Goal: Find specific page/section: Find specific page/section

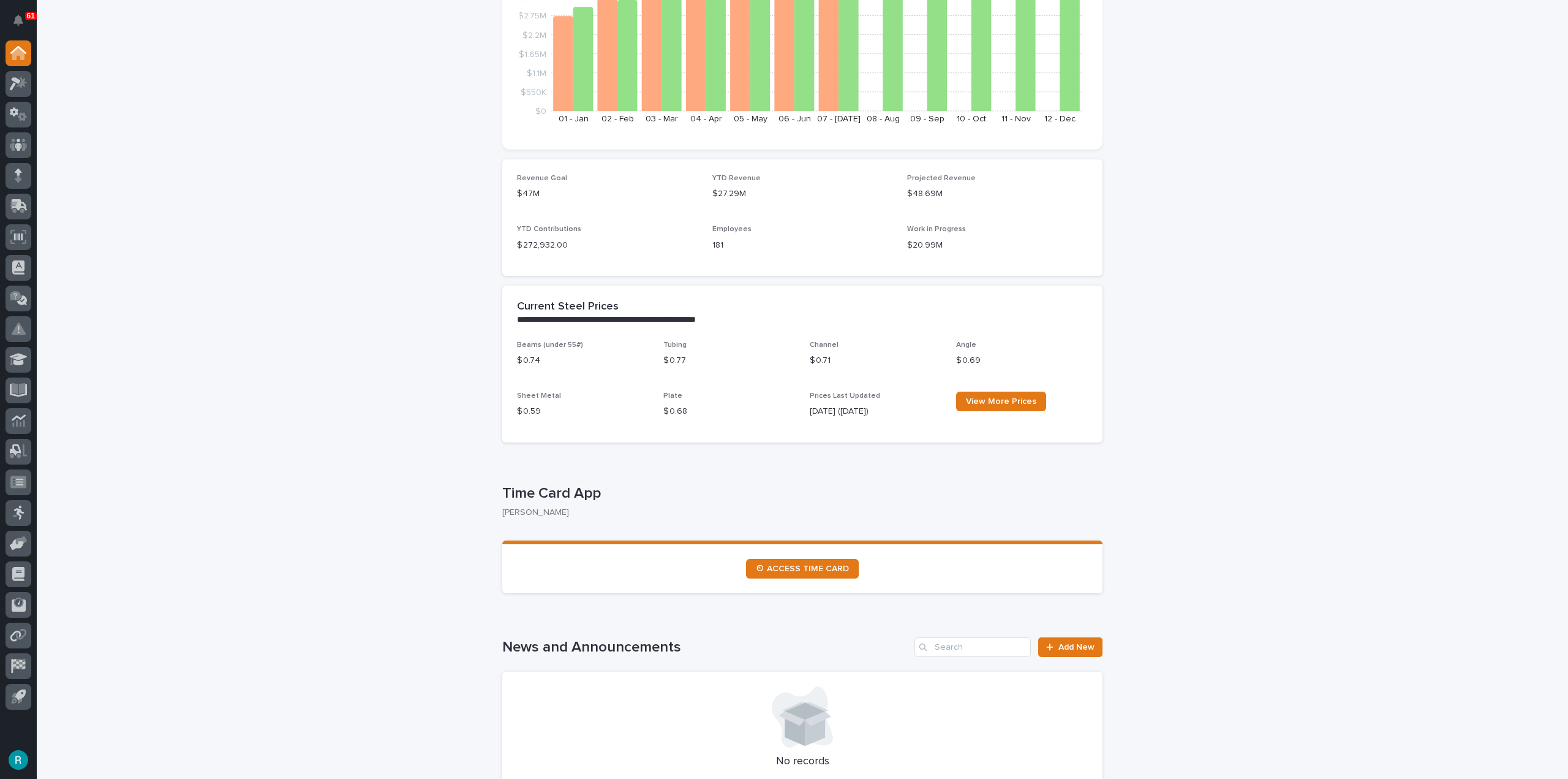
scroll to position [245, 0]
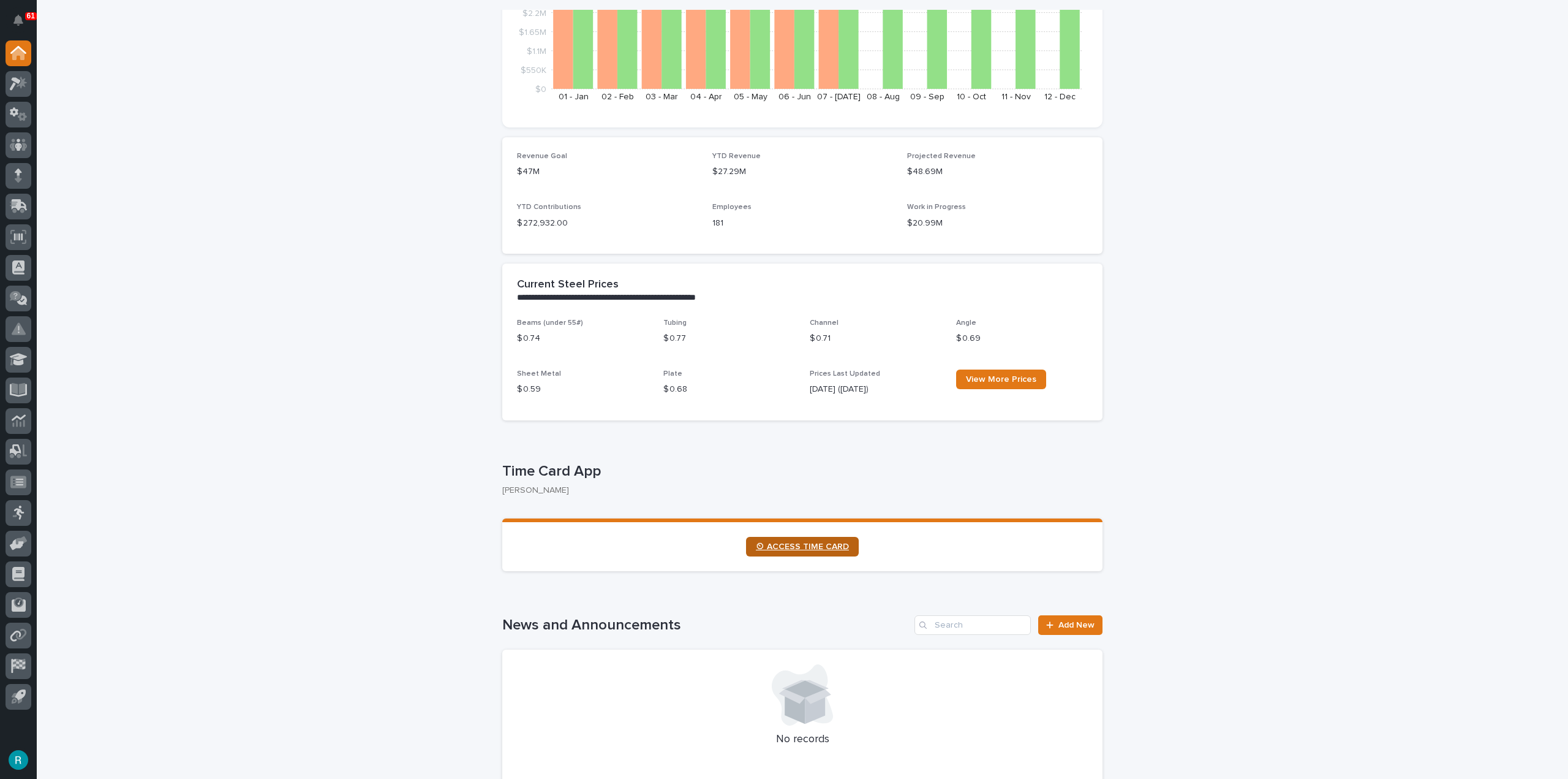
click at [842, 550] on span "⏲ ACCESS TIME CARD" at bounding box center [803, 546] width 94 height 9
click at [27, 77] on div at bounding box center [19, 84] width 25 height 25
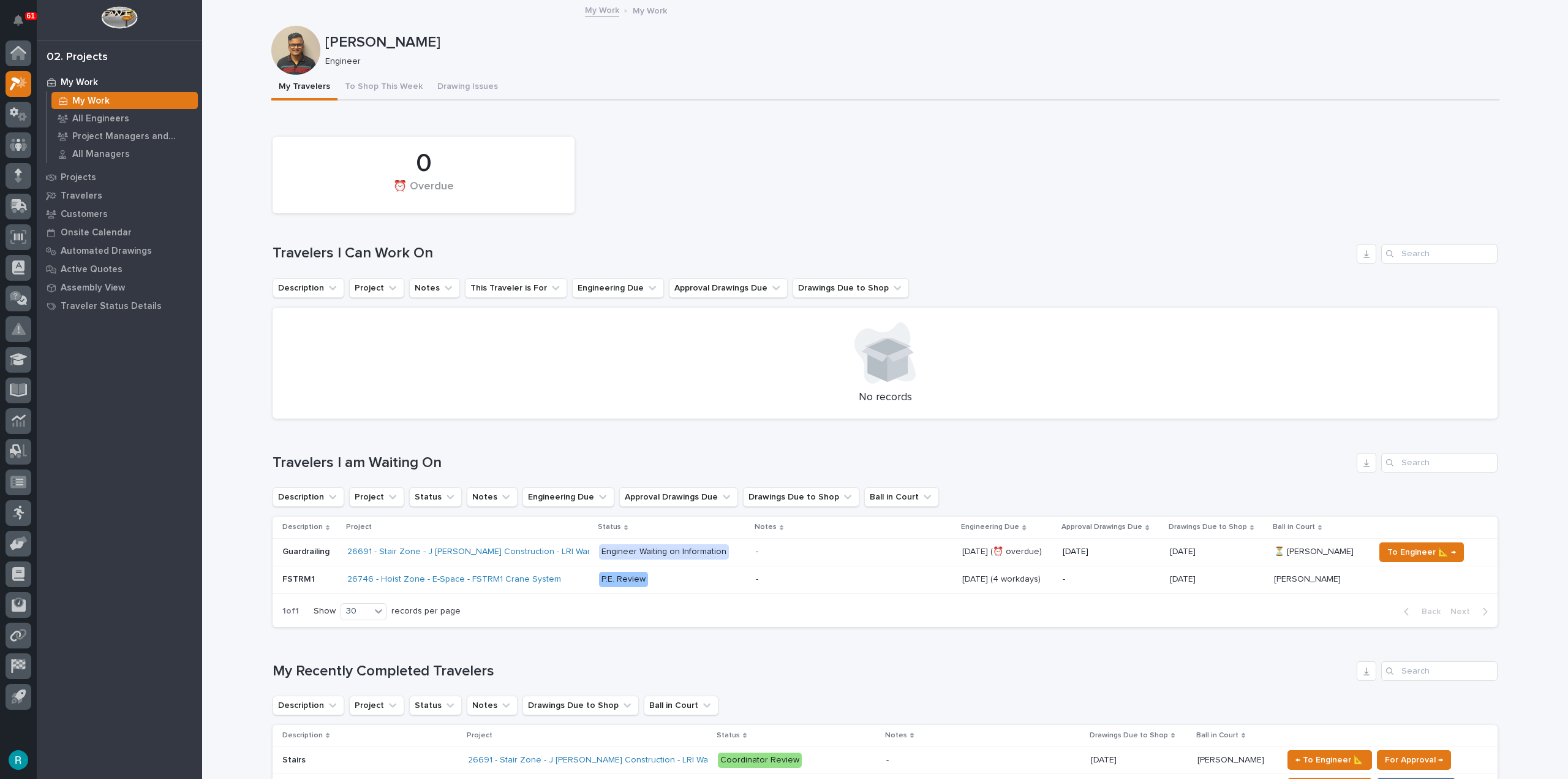
click at [368, 70] on div "[PERSON_NAME] Engineer" at bounding box center [885, 50] width 1228 height 49
click at [368, 84] on button "To Shop This Week" at bounding box center [383, 88] width 93 height 25
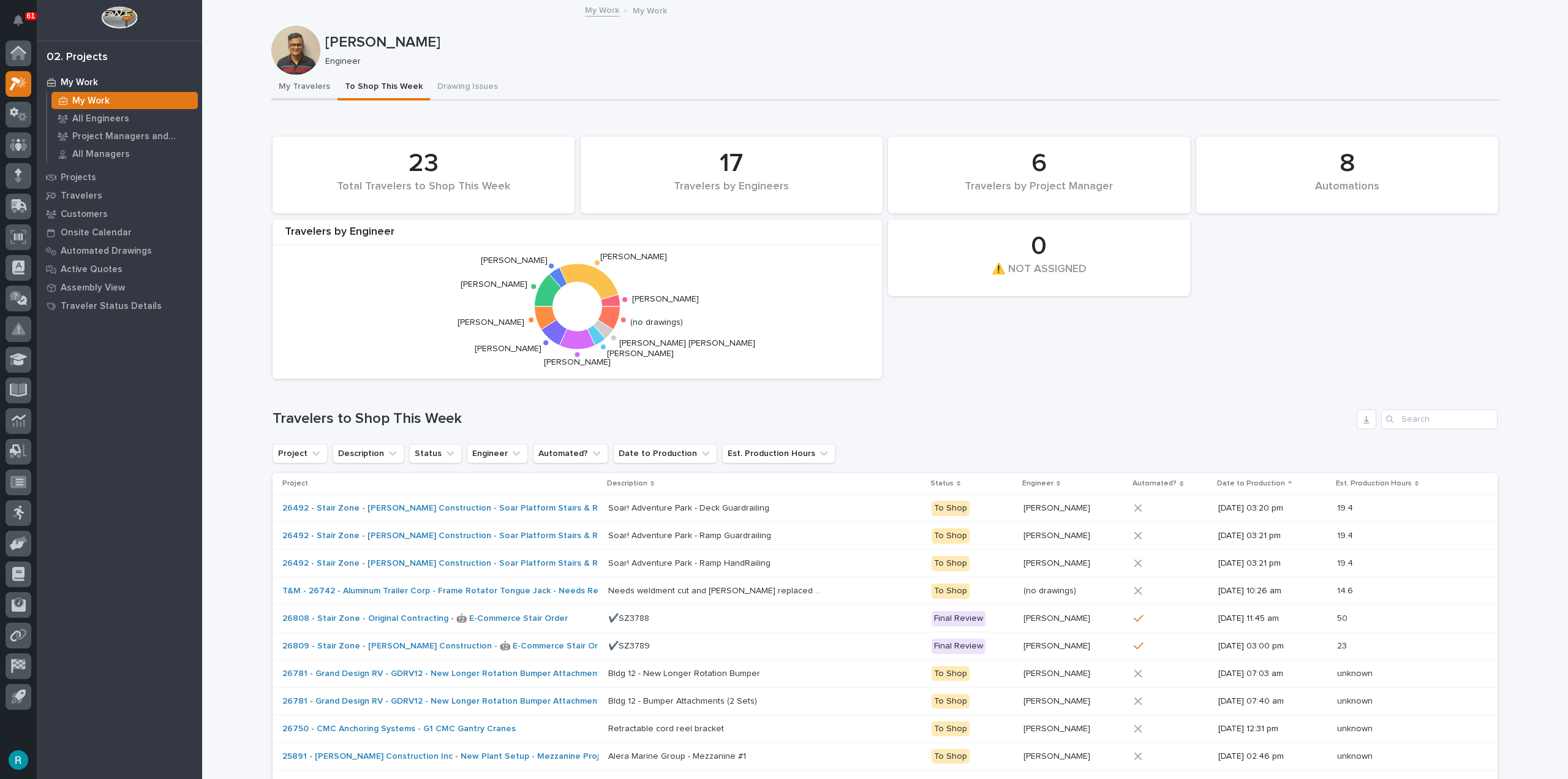
drag, startPoint x: 319, startPoint y: 92, endPoint x: 276, endPoint y: 99, distance: 43.6
click at [319, 92] on button "My Travelers" at bounding box center [304, 88] width 66 height 25
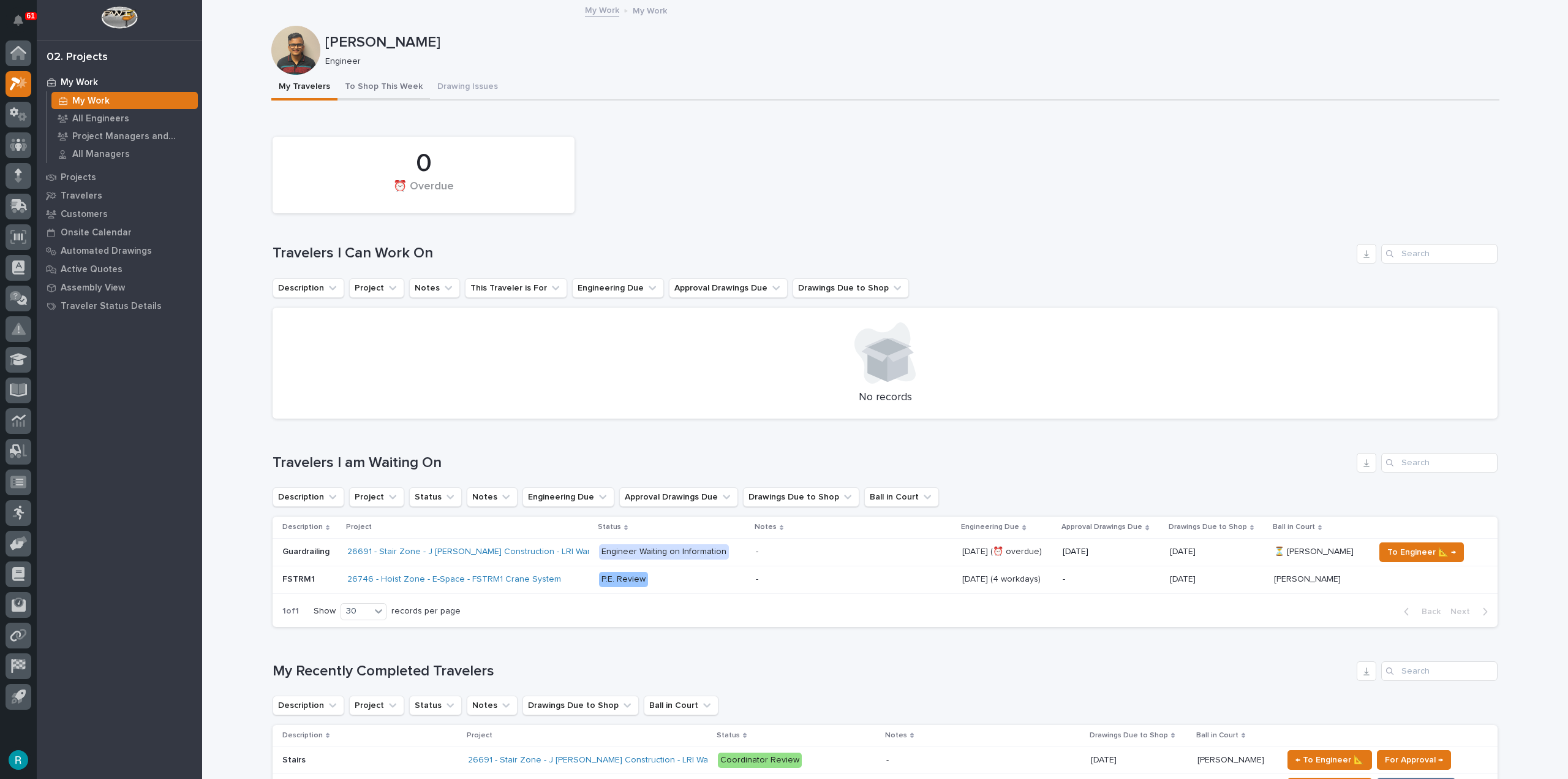
click at [358, 94] on button "To Shop This Week" at bounding box center [383, 88] width 93 height 25
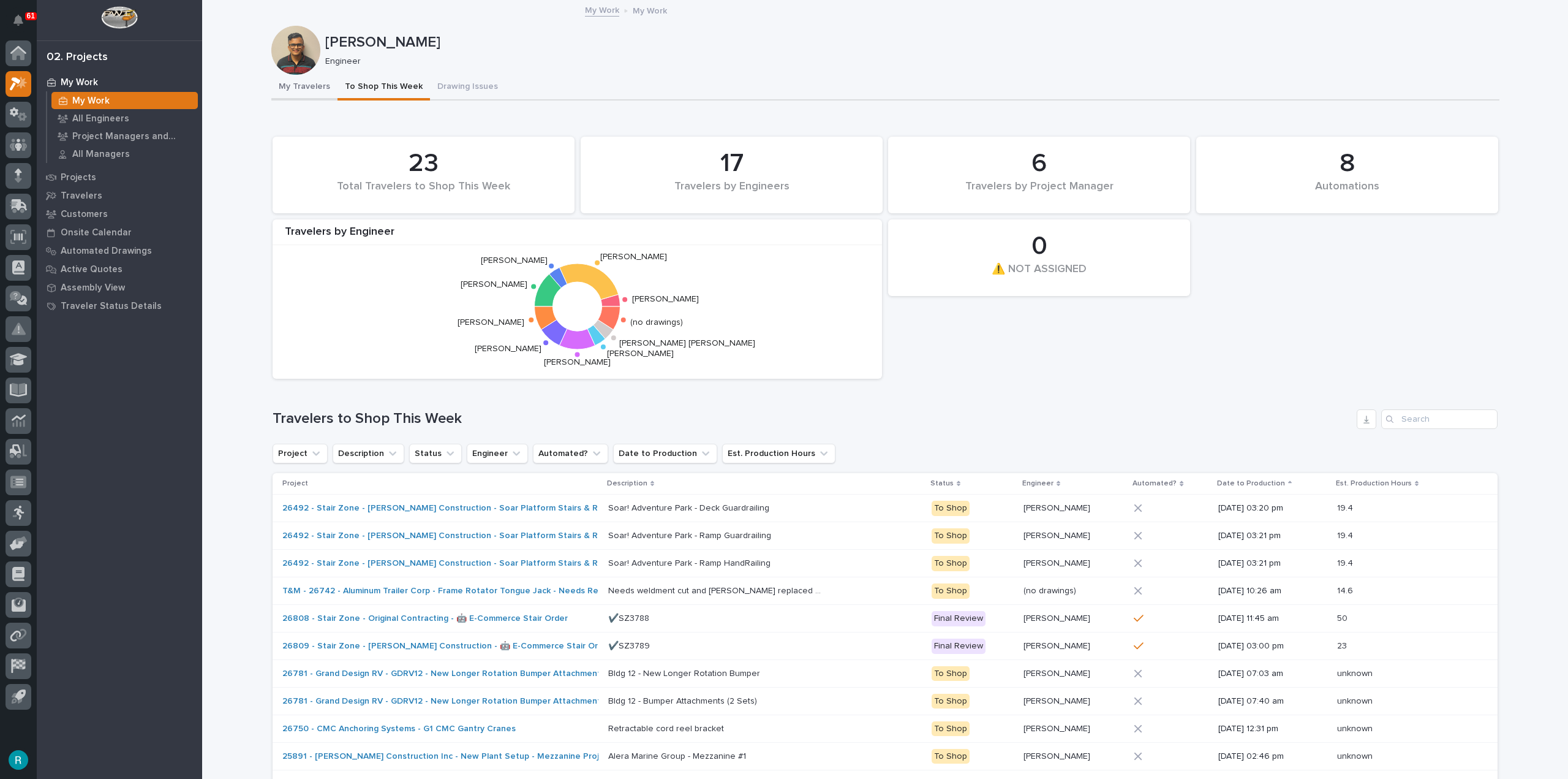
click at [280, 97] on button "My Travelers" at bounding box center [304, 88] width 66 height 25
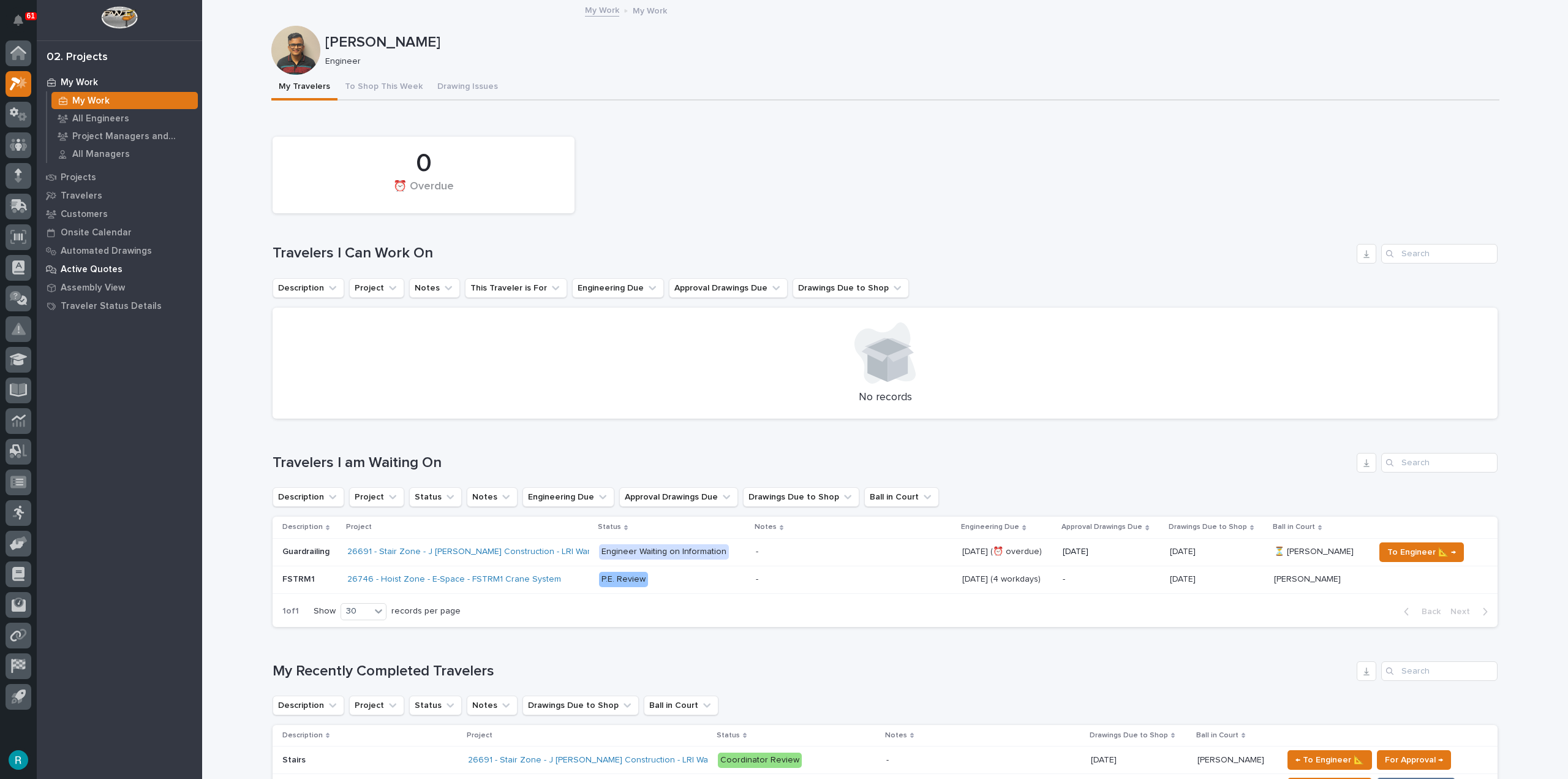
click at [112, 265] on p "Active Quotes" at bounding box center [91, 269] width 61 height 11
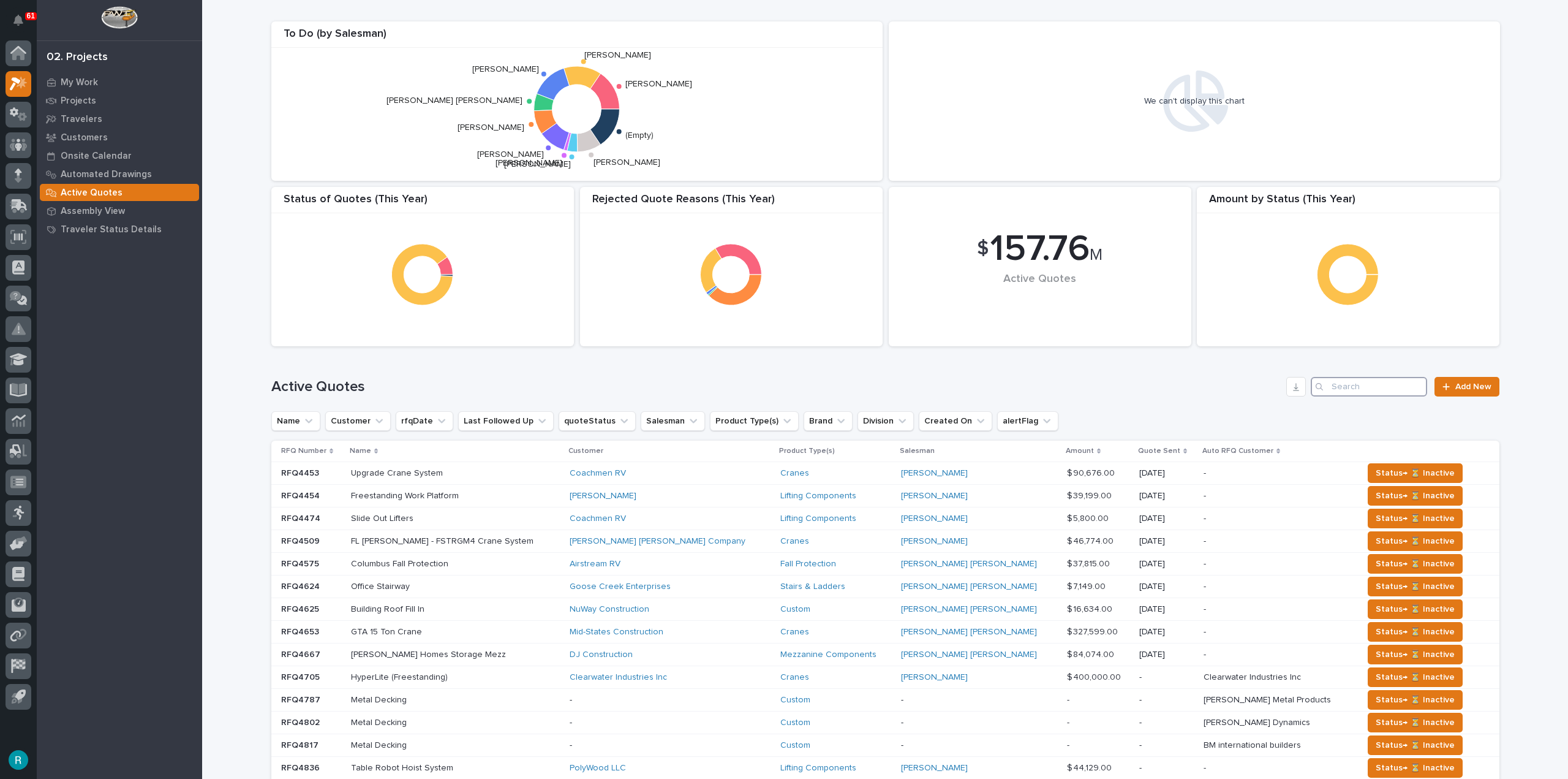
click at [1379, 389] on input "Search" at bounding box center [1368, 387] width 116 height 19
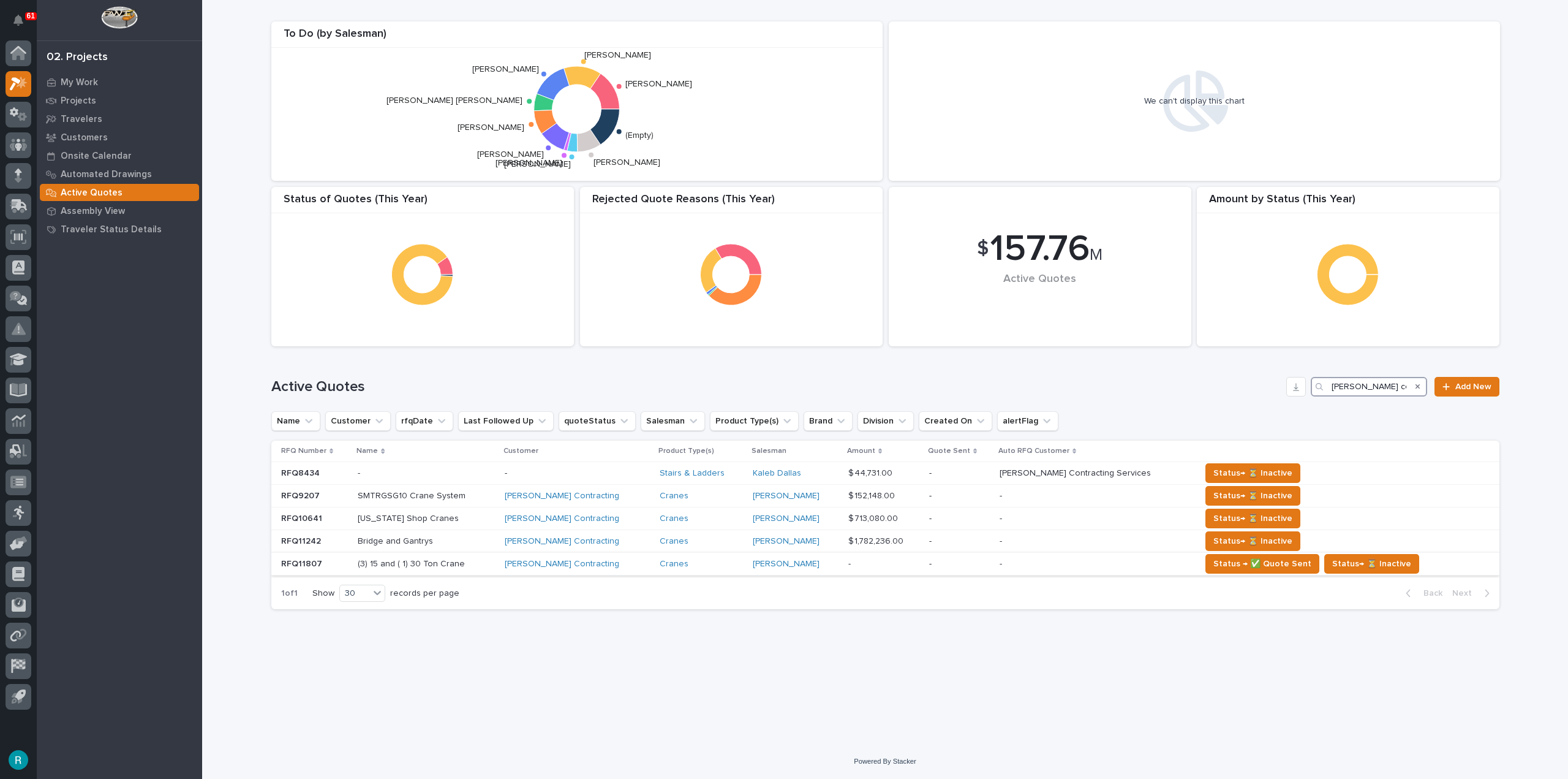
type input "miller contrac"
click at [494, 564] on p at bounding box center [426, 564] width 136 height 11
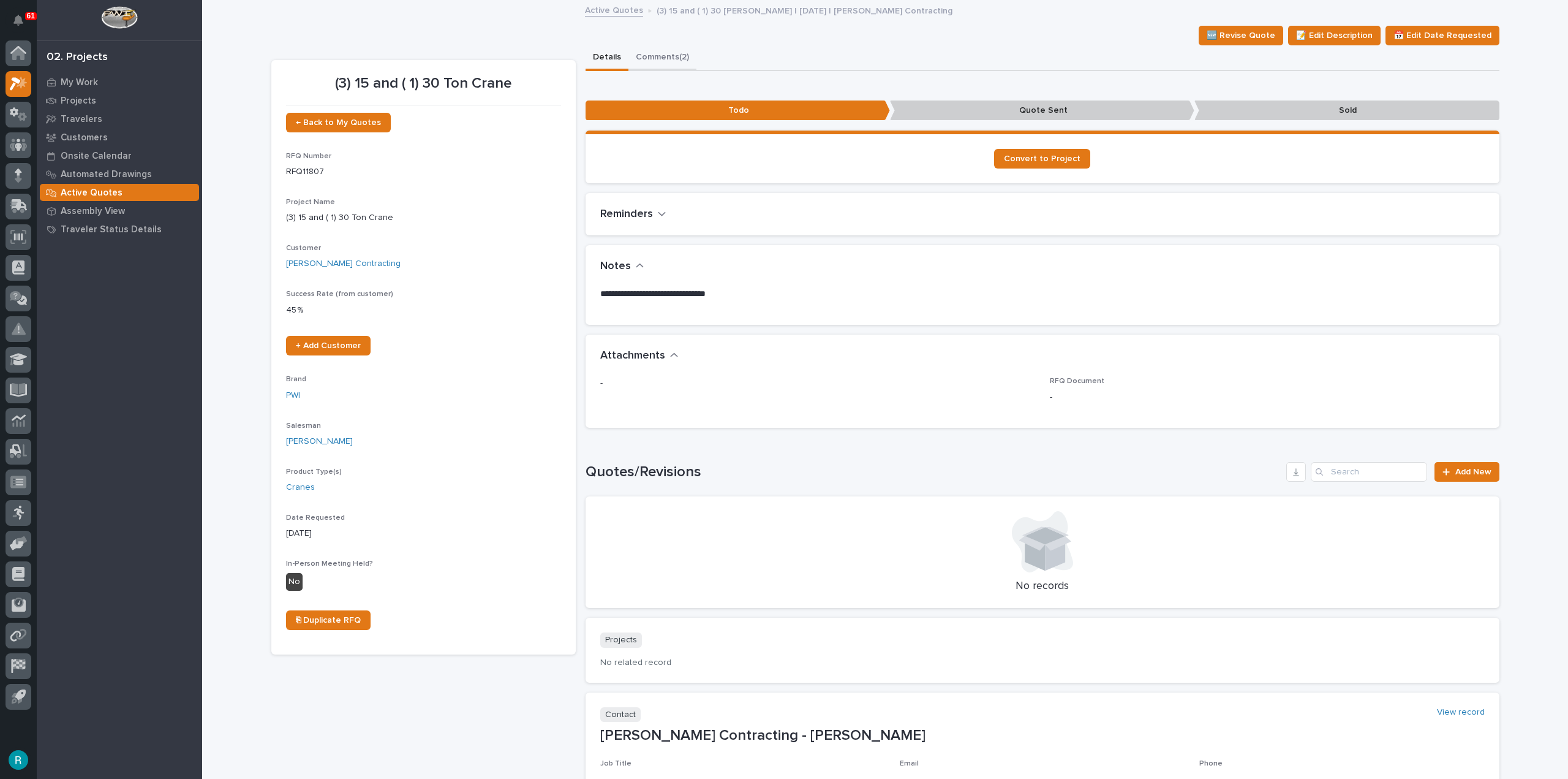
click at [669, 56] on button "Comments (2)" at bounding box center [663, 58] width 68 height 25
